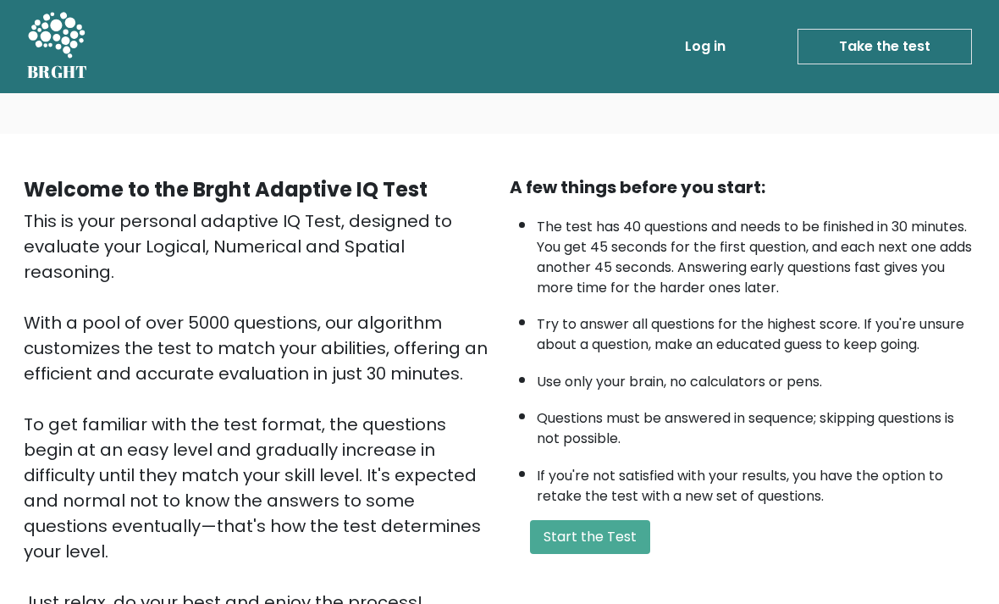
scroll to position [5, 0]
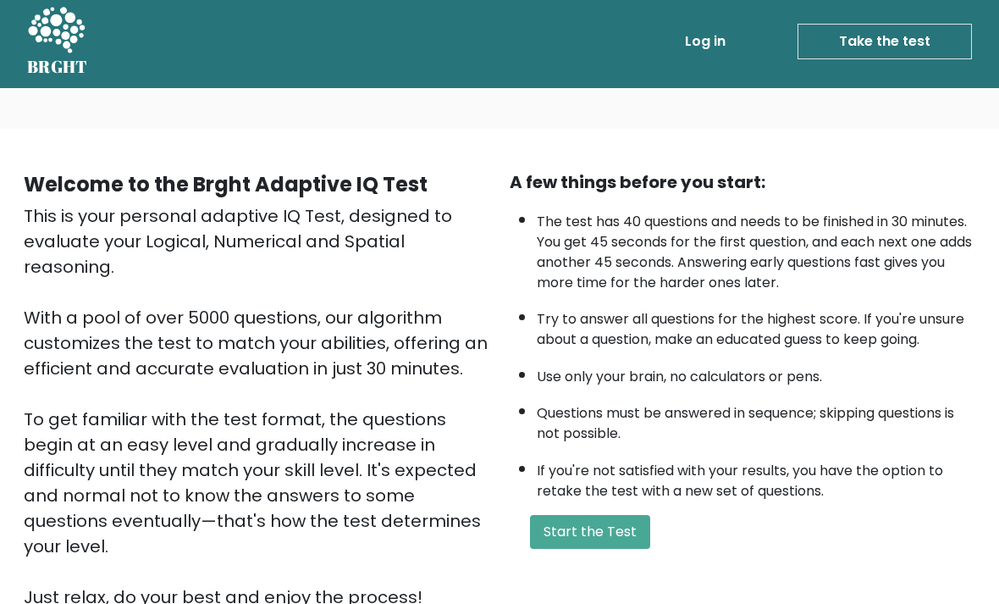
click at [601, 548] on button "Start the Test" at bounding box center [590, 532] width 120 height 34
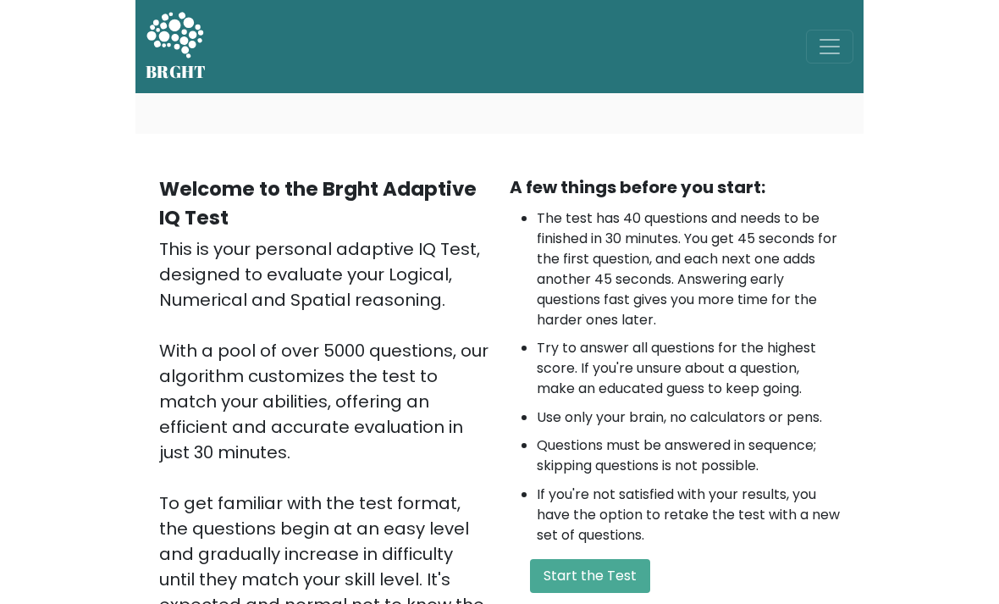
scroll to position [4, 0]
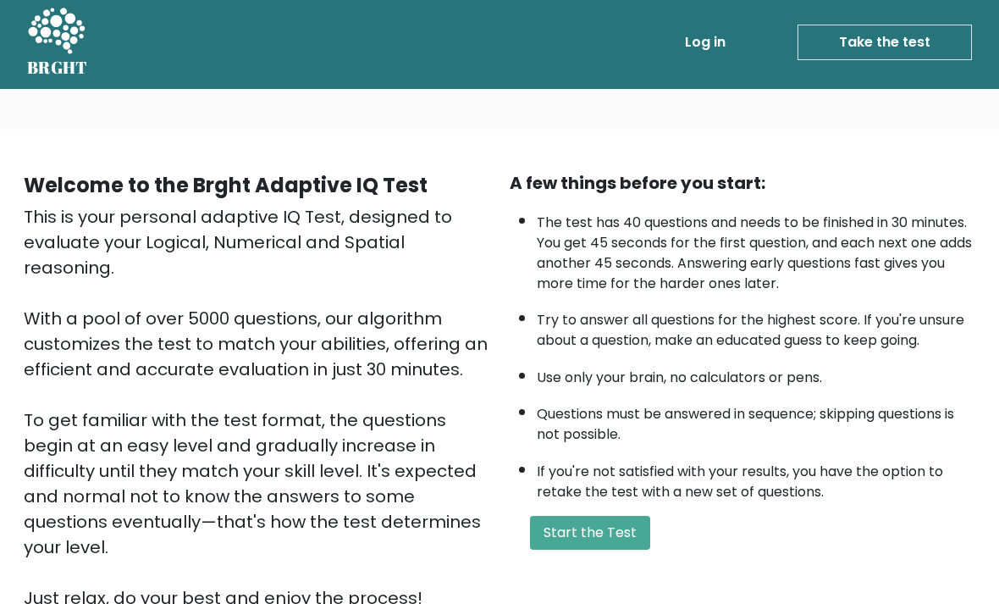
click at [620, 545] on button "Start the Test" at bounding box center [590, 532] width 120 height 34
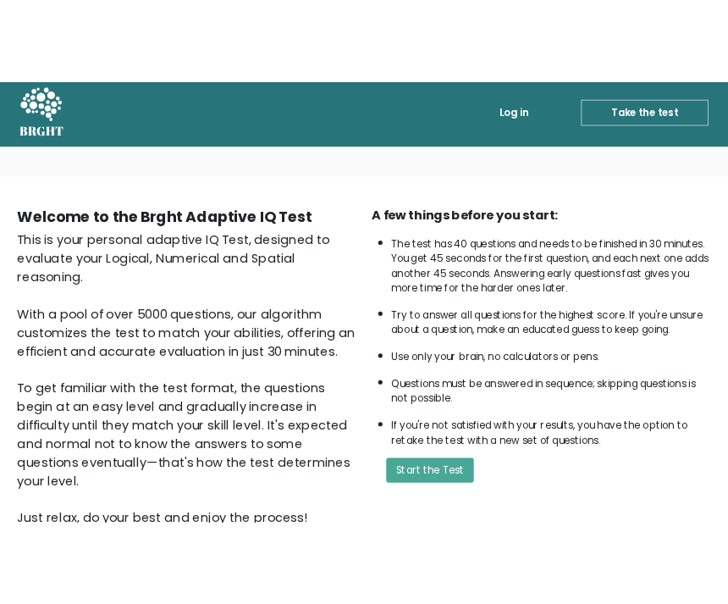
scroll to position [0, 0]
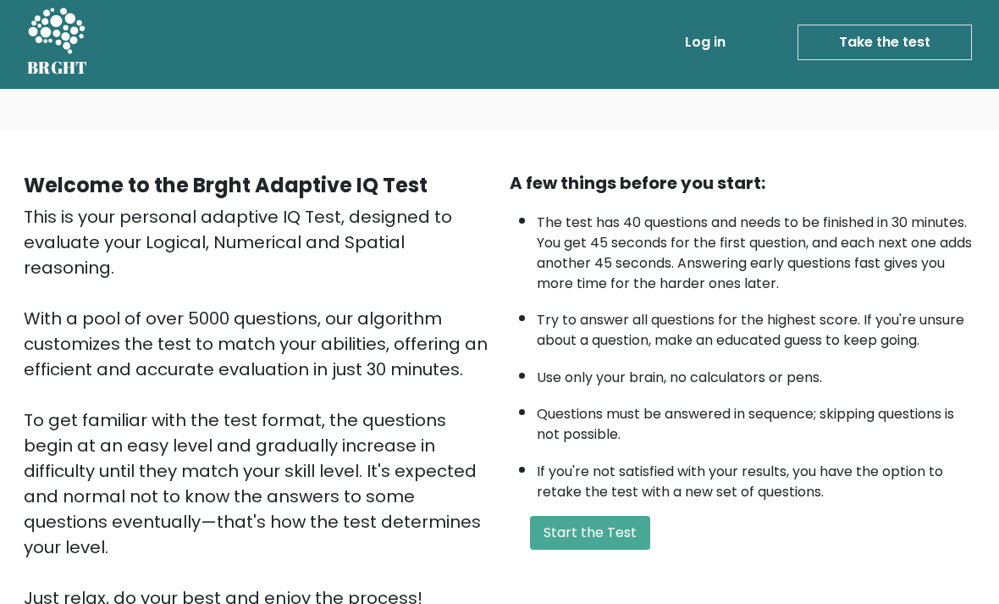
click at [605, 549] on button "Start the Test" at bounding box center [590, 532] width 120 height 34
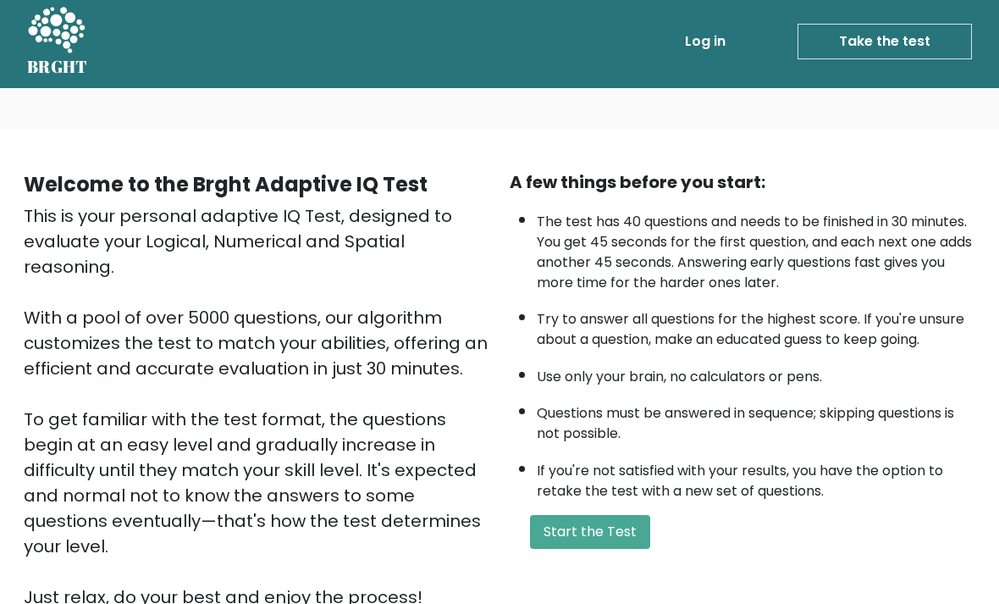
click at [586, 548] on button "Start the Test" at bounding box center [590, 532] width 120 height 34
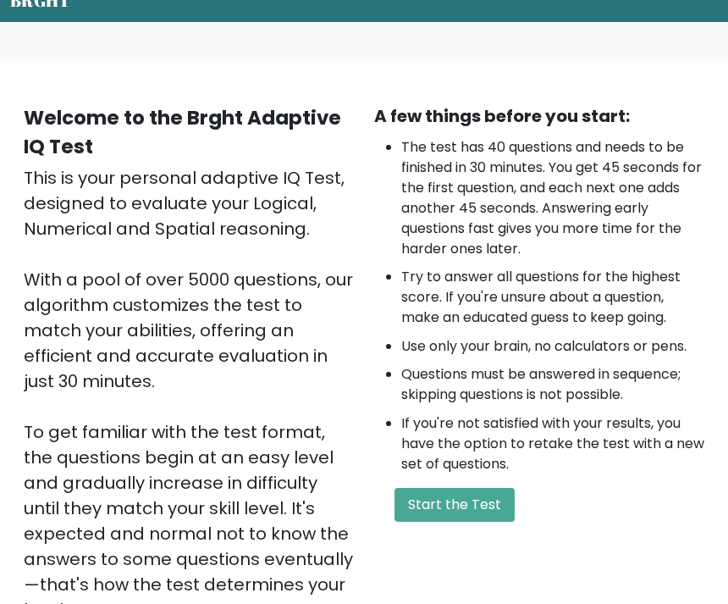
scroll to position [82, 0]
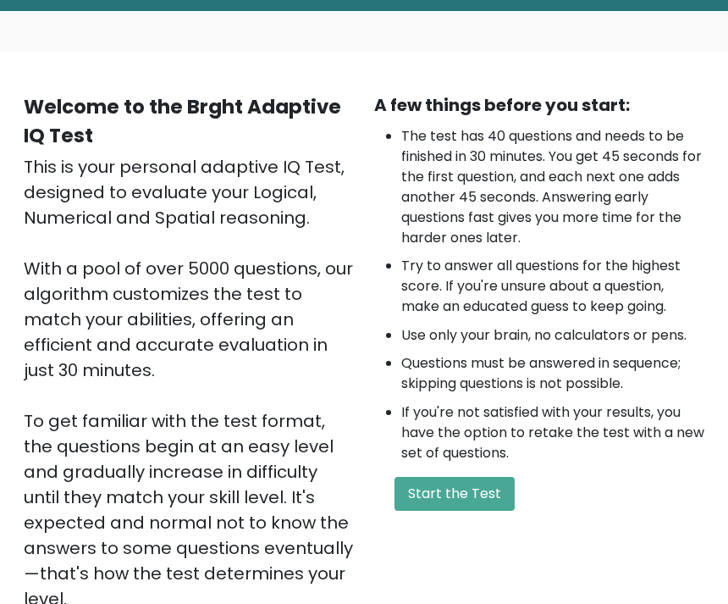
click at [460, 482] on button "Start the Test" at bounding box center [454, 494] width 120 height 34
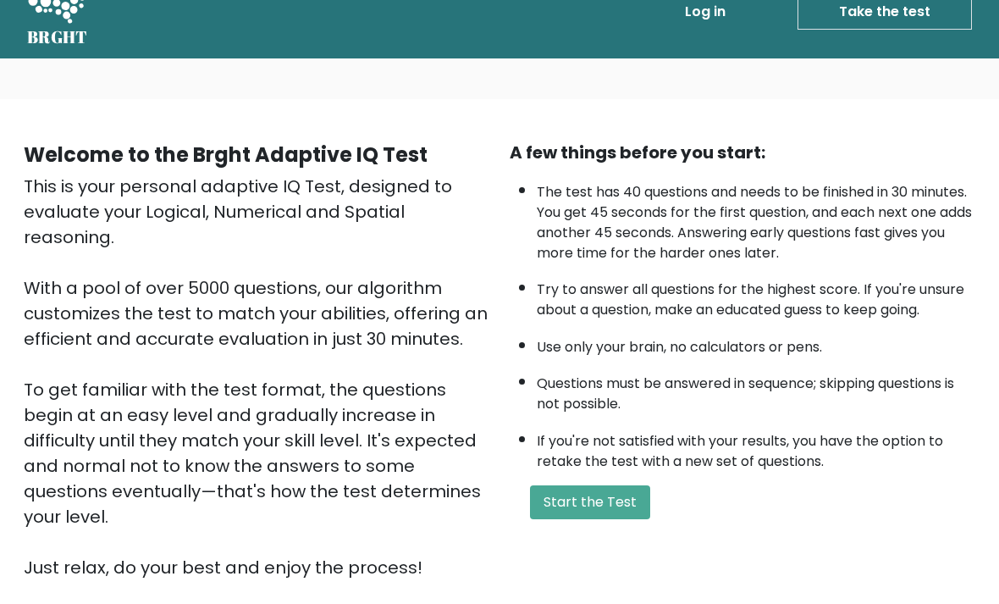
scroll to position [0, 0]
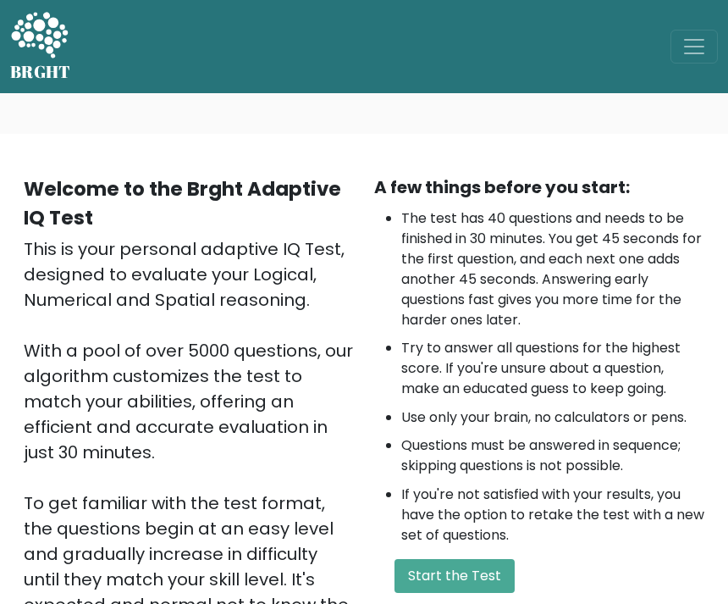
click at [423, 559] on button "Start the Test" at bounding box center [454, 576] width 120 height 34
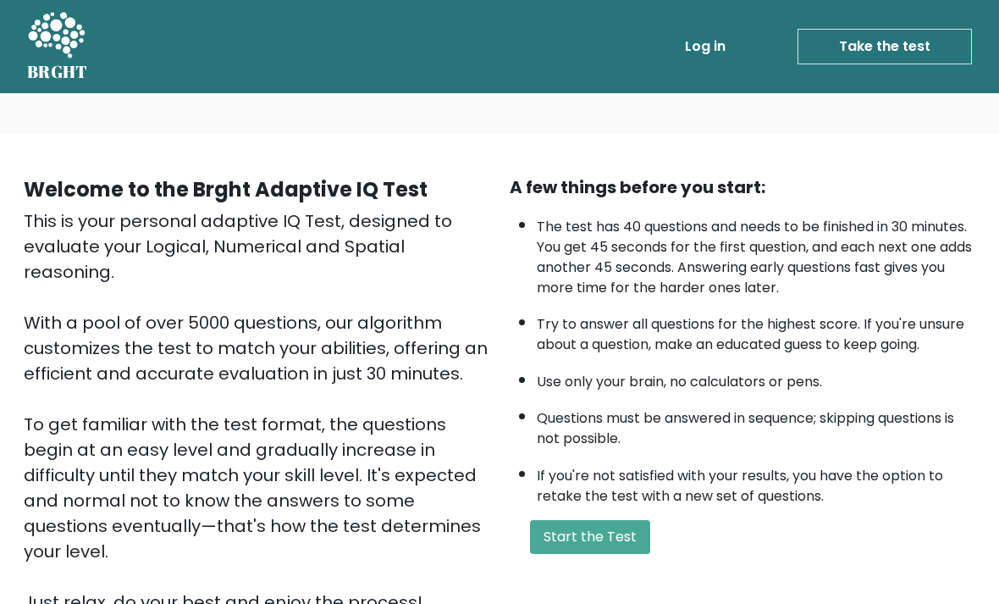
click at [587, 554] on button "Start the Test" at bounding box center [590, 537] width 120 height 34
click at [600, 553] on button "Start the Test" at bounding box center [590, 537] width 120 height 34
click at [598, 554] on button "Start the Test" at bounding box center [590, 537] width 120 height 34
click at [591, 545] on button "Start the Test" at bounding box center [590, 537] width 120 height 34
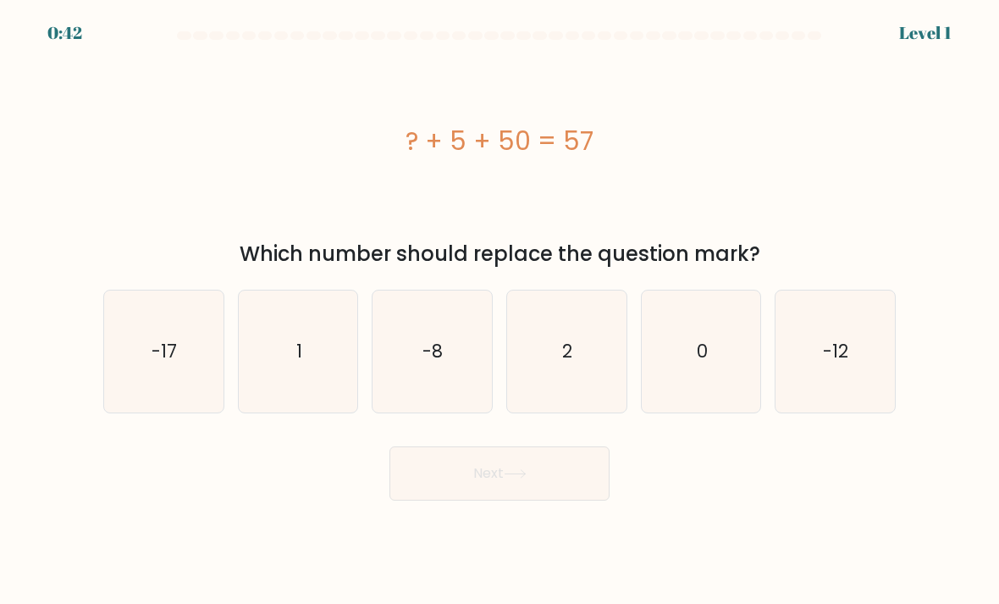
click at [594, 365] on icon "2" at bounding box center [566, 351] width 119 height 119
click at [500, 311] on input "d. 2" at bounding box center [499, 306] width 1 height 8
radio input "true"
click at [536, 487] on button "Next" at bounding box center [499, 473] width 220 height 54
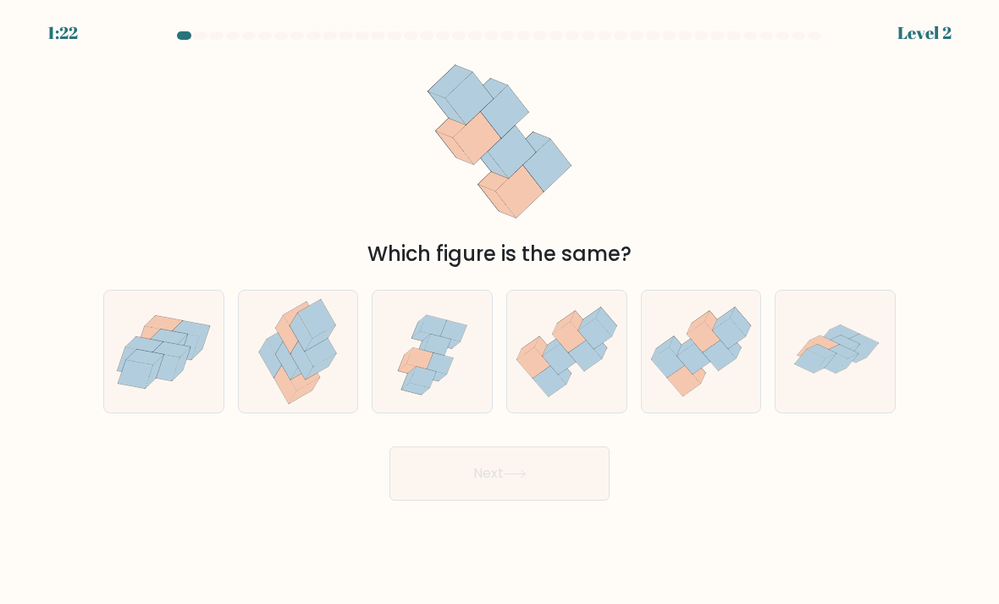
click at [563, 373] on icon at bounding box center [559, 358] width 33 height 30
click at [500, 311] on input "d." at bounding box center [499, 306] width 1 height 8
radio input "true"
click at [569, 491] on button "Next" at bounding box center [499, 473] width 220 height 54
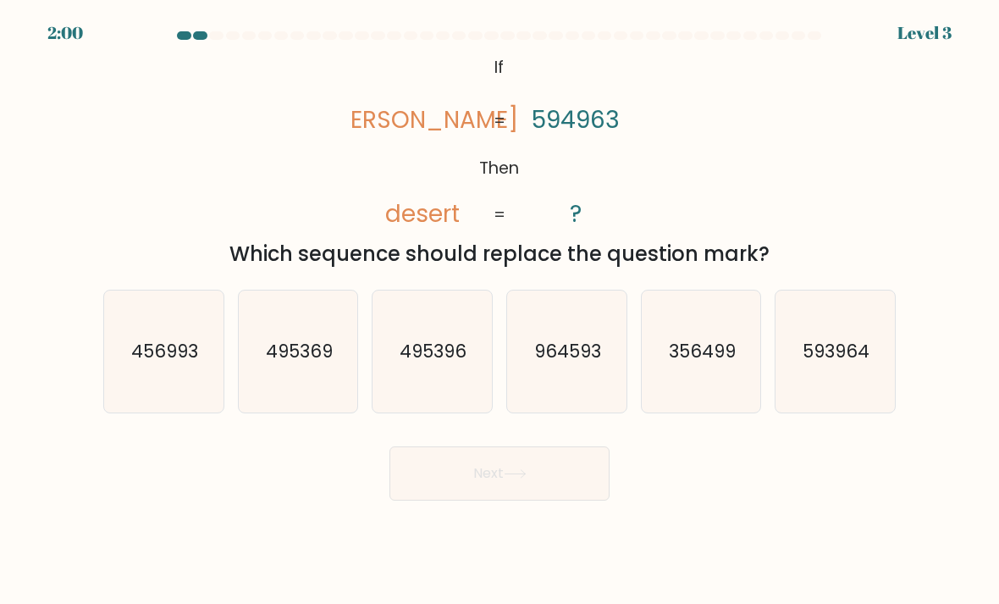
click at [892, 382] on icon "593964" at bounding box center [834, 351] width 119 height 119
click at [500, 311] on input "f. 593964" at bounding box center [499, 306] width 1 height 8
radio input "true"
click at [593, 466] on button "Next" at bounding box center [499, 473] width 220 height 54
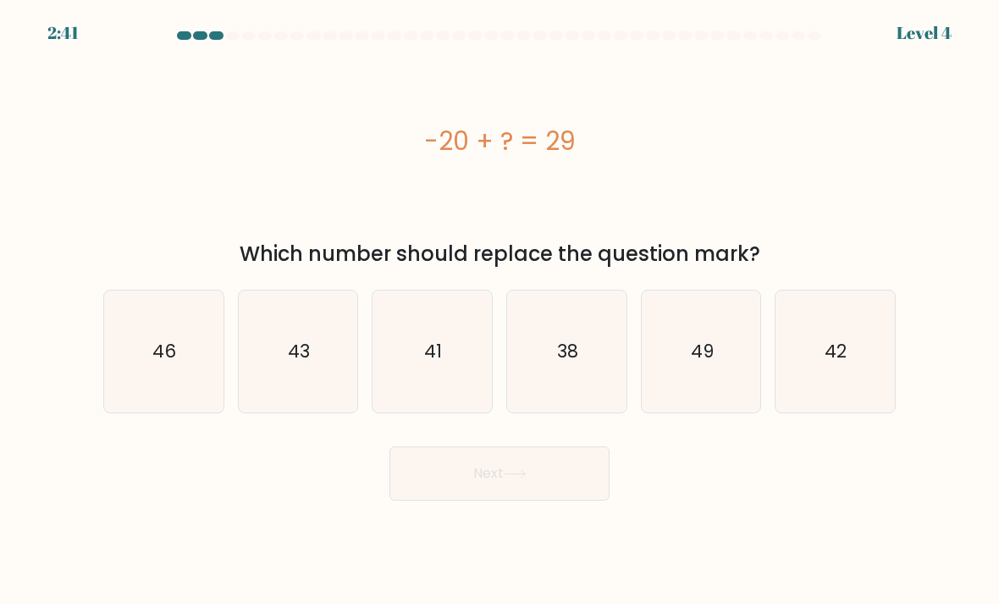
click at [702, 389] on icon "49" at bounding box center [701, 351] width 119 height 119
click at [500, 311] on input "e. 49" at bounding box center [499, 306] width 1 height 8
radio input "true"
click at [520, 500] on button "Next" at bounding box center [499, 473] width 220 height 54
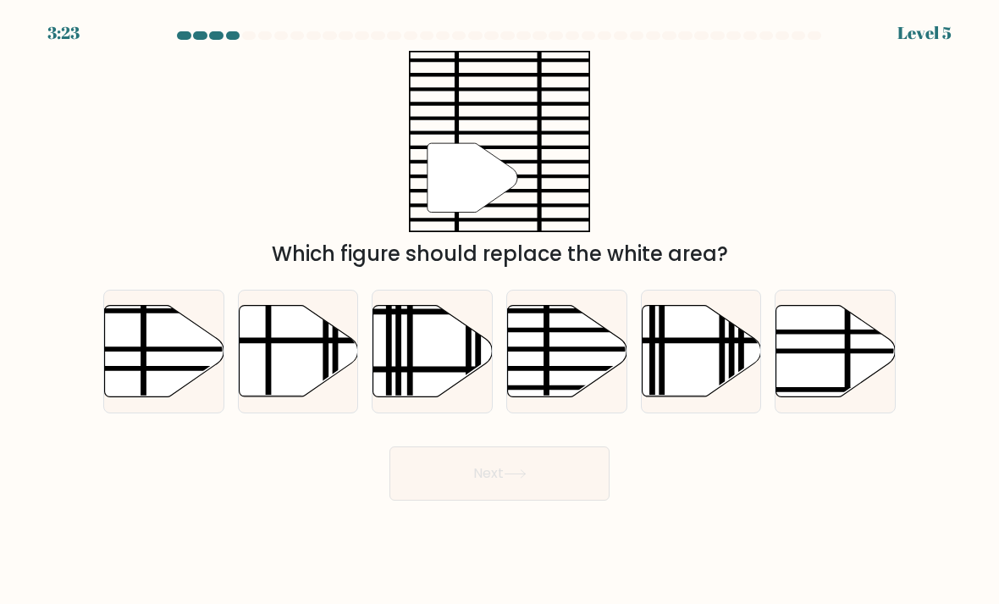
click at [540, 349] on line at bounding box center [603, 349] width 240 height 0
click at [500, 311] on input "d." at bounding box center [499, 306] width 1 height 8
radio input "true"
click at [503, 493] on button "Next" at bounding box center [499, 473] width 220 height 54
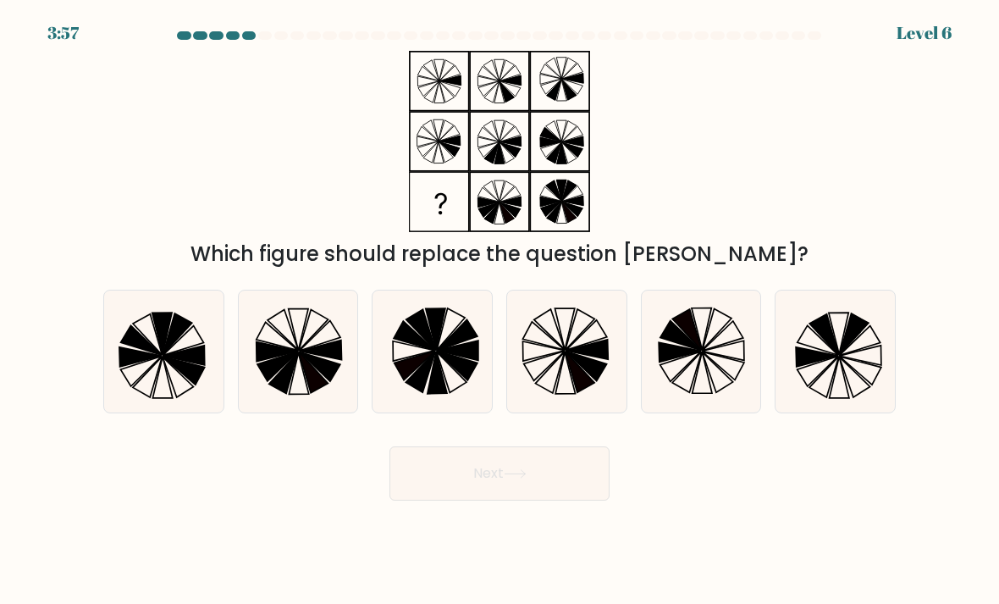
click at [576, 359] on icon at bounding box center [587, 348] width 42 height 19
click at [500, 311] on input "d." at bounding box center [499, 306] width 1 height 8
radio input "true"
click at [551, 500] on button "Next" at bounding box center [499, 473] width 220 height 54
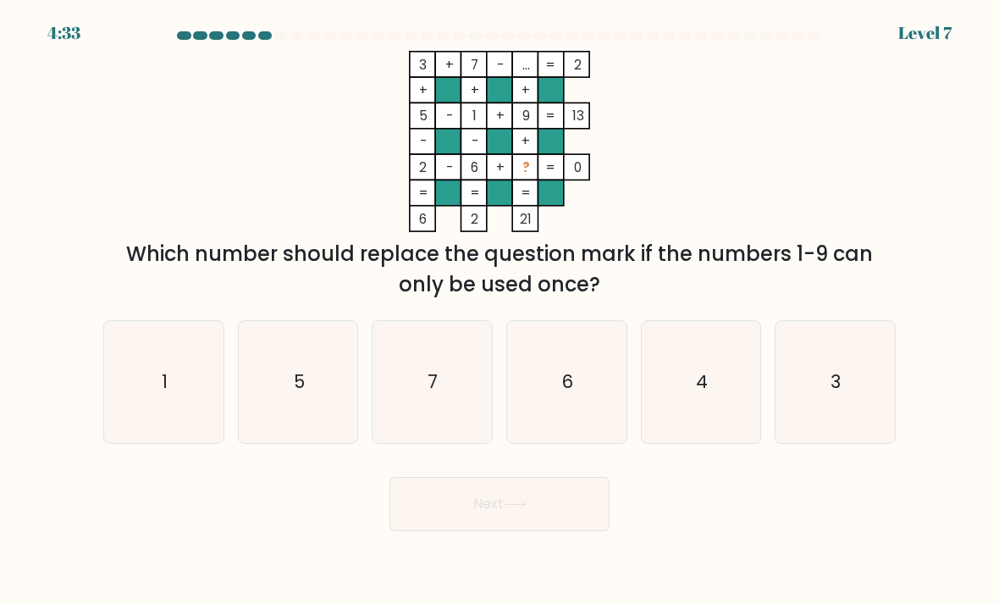
click at [457, 406] on icon "7" at bounding box center [431, 381] width 119 height 119
click at [499, 311] on input "c. 7" at bounding box center [499, 306] width 1 height 8
radio input "true"
click at [516, 531] on button "Next" at bounding box center [499, 504] width 220 height 54
